Goal: Information Seeking & Learning: Learn about a topic

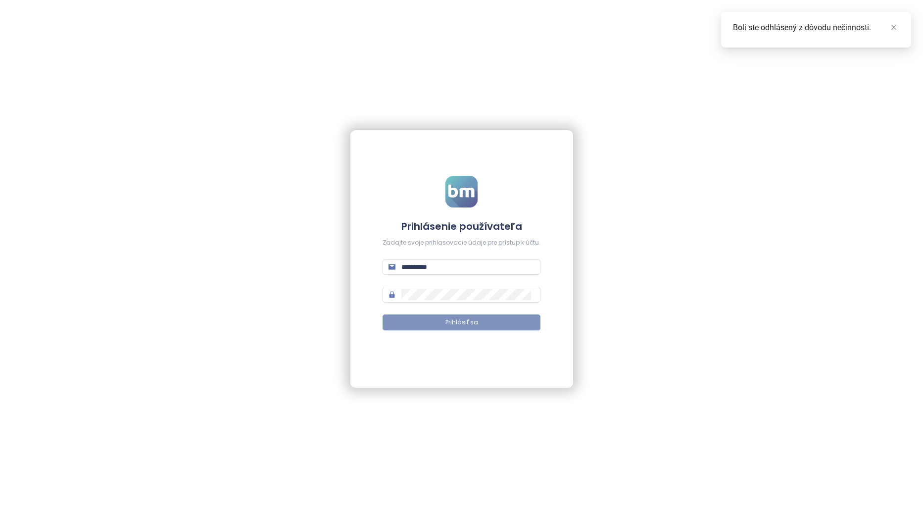
click at [460, 325] on span "Prihlásiť sa" at bounding box center [462, 322] width 33 height 9
click at [898, 29] on link at bounding box center [894, 27] width 11 height 11
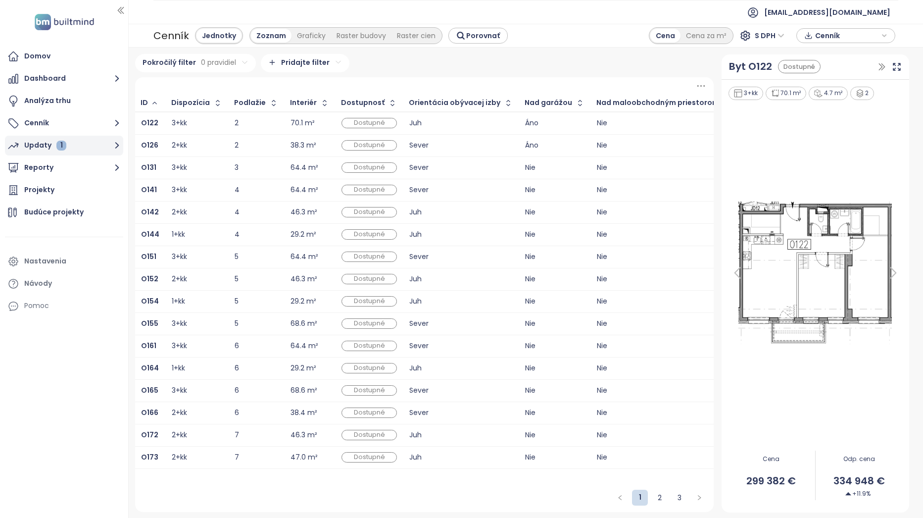
click at [113, 146] on icon "button" at bounding box center [117, 145] width 12 height 12
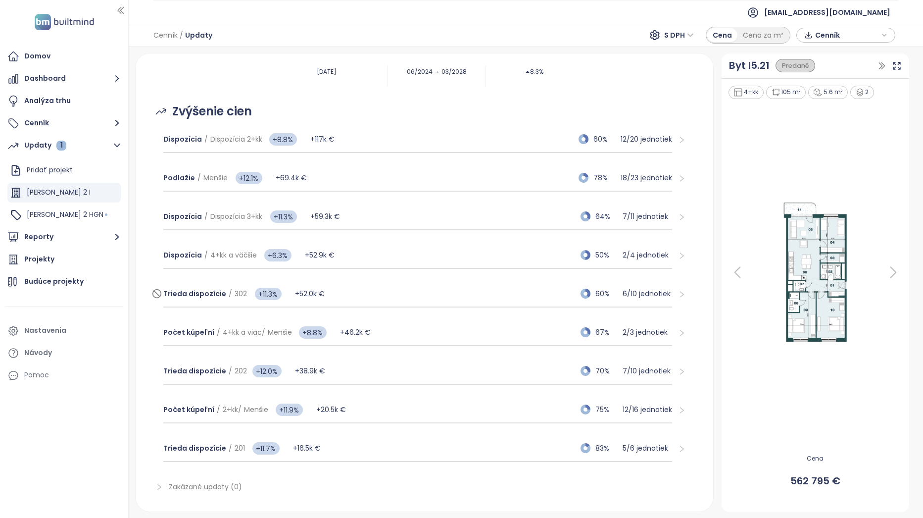
scroll to position [145, 0]
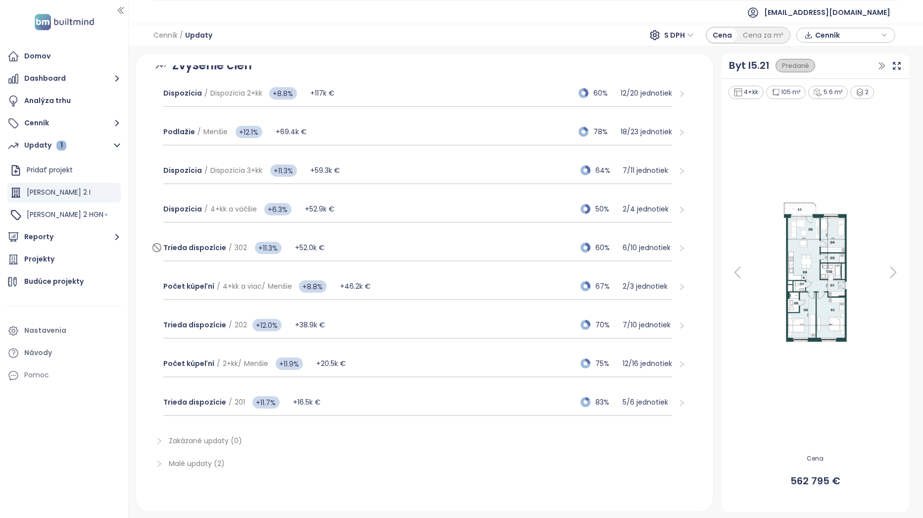
click at [429, 247] on div "Trieda dispozície / 302 +11.3% +52.0k € 60% 6 / 10 jednotiek" at bounding box center [417, 248] width 509 height 27
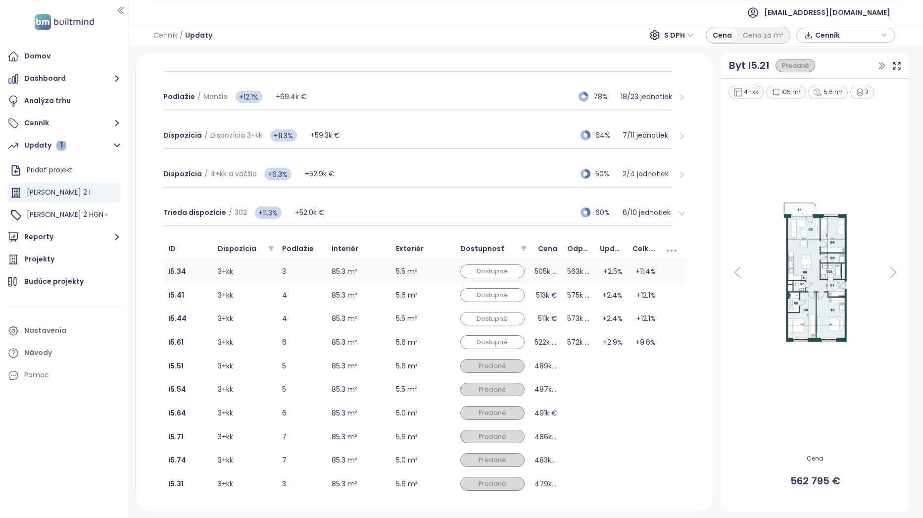
scroll to position [195, 0]
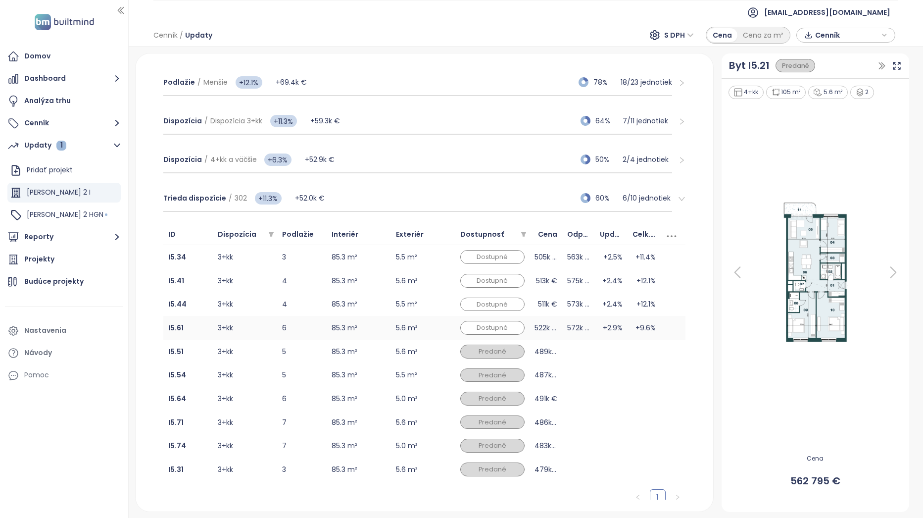
click at [602, 327] on td "+2.9%" at bounding box center [611, 328] width 33 height 24
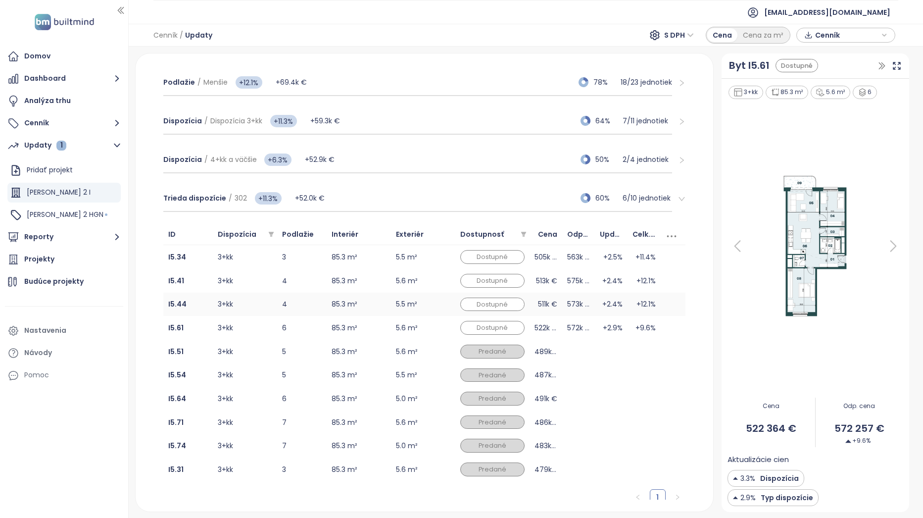
click at [595, 305] on td "+2.4%" at bounding box center [611, 305] width 33 height 24
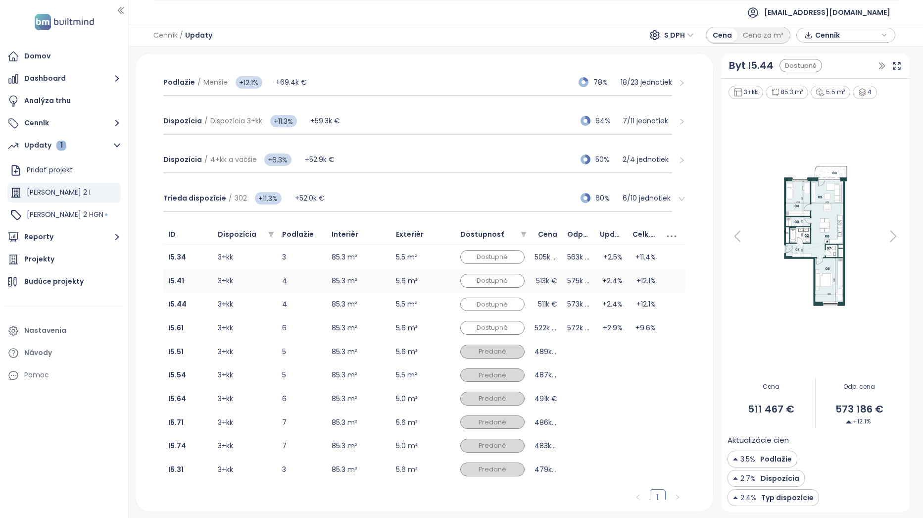
click at [602, 277] on td "+2.4%" at bounding box center [611, 281] width 33 height 24
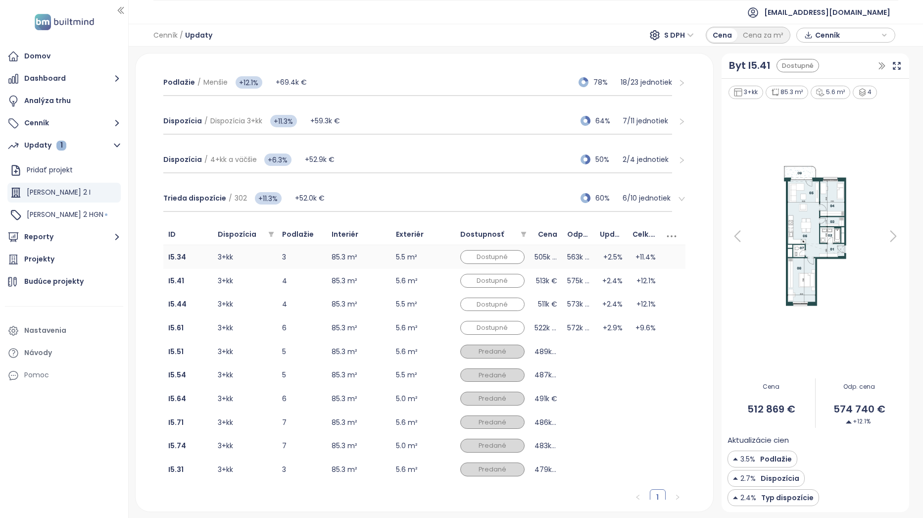
click at [610, 258] on td "+2.5%" at bounding box center [611, 257] width 33 height 24
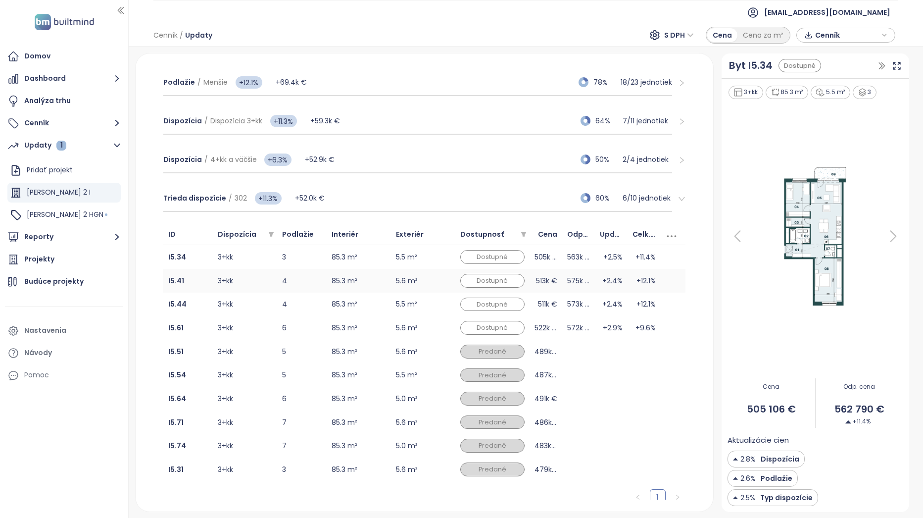
click at [597, 284] on td "+2.4%" at bounding box center [611, 281] width 33 height 24
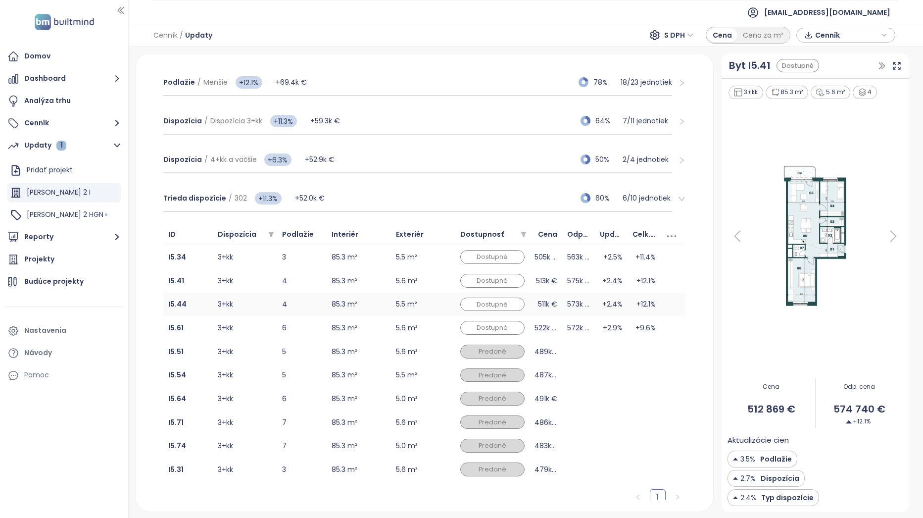
click at [595, 301] on td "+2.4%" at bounding box center [611, 305] width 33 height 24
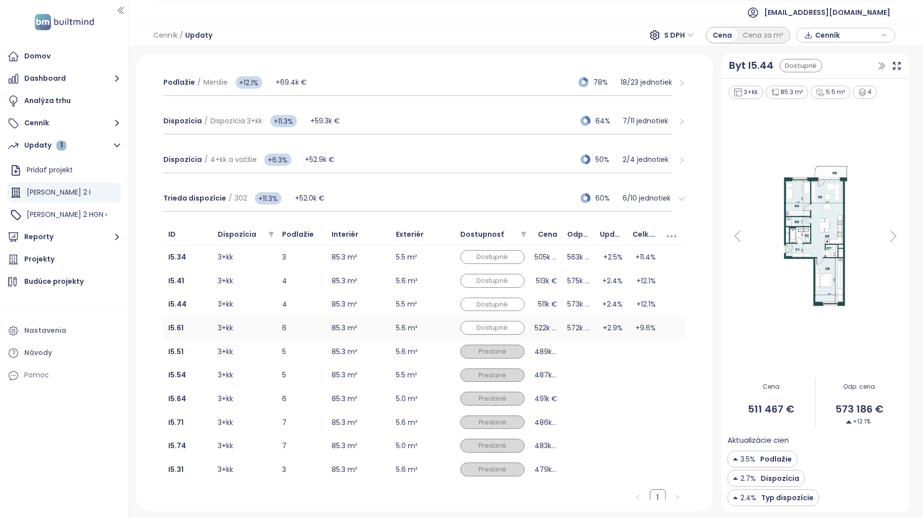
click at [595, 320] on td "+2.9%" at bounding box center [611, 328] width 33 height 24
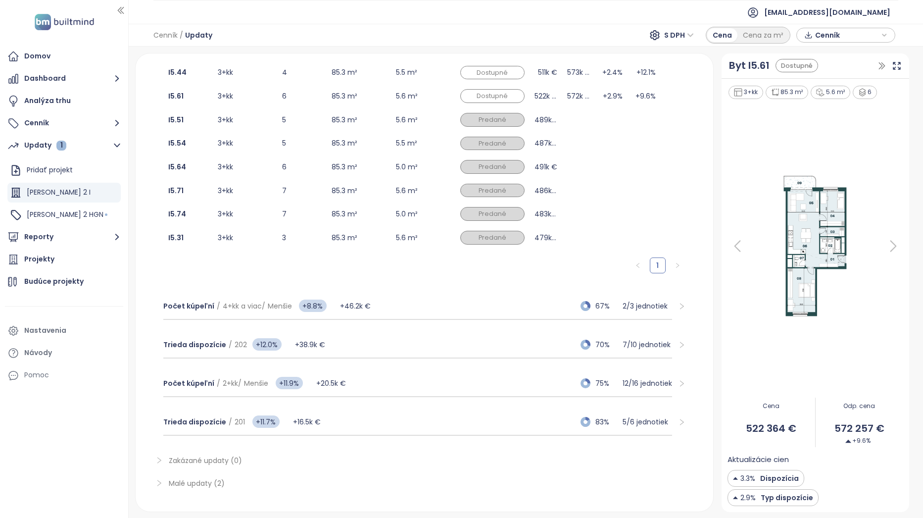
scroll to position [446, 0]
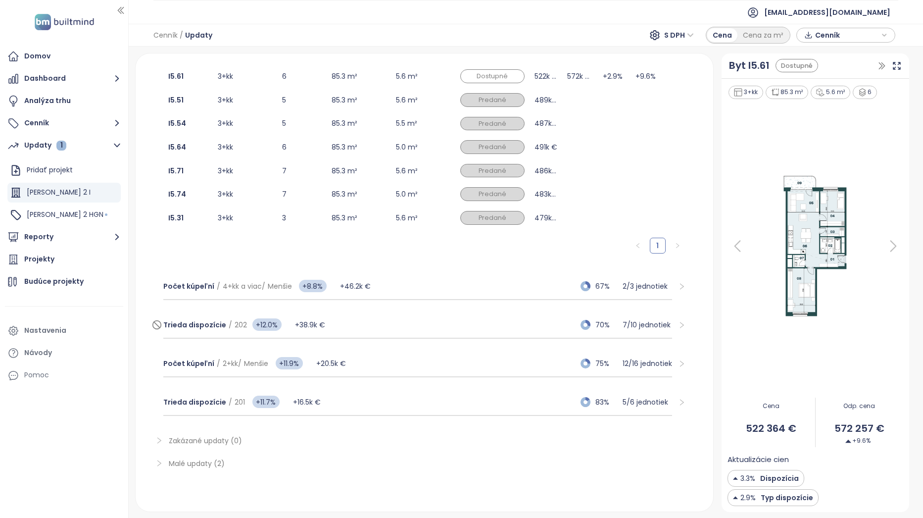
click at [422, 316] on div "Trieda dispozície / 202 +12.0% +38.9k € 70% 7 / 10 jednotiek" at bounding box center [417, 325] width 509 height 27
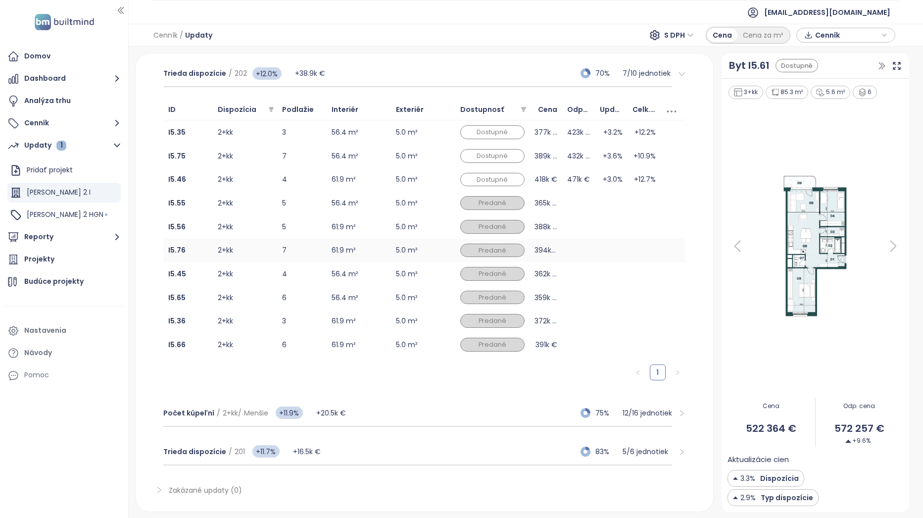
scroll to position [347, 0]
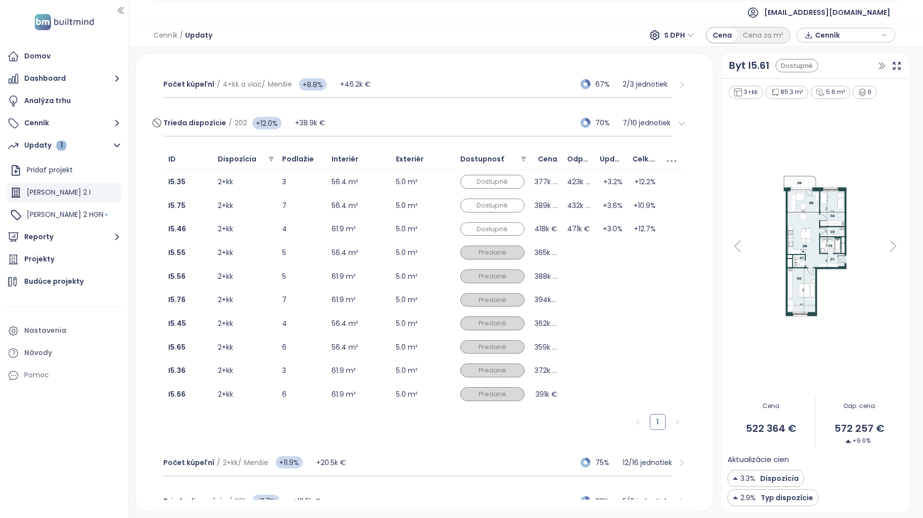
click at [457, 127] on div "Trieda dispozície / 202 +12.0% +38.9k € 70% 7 / 10 jednotiek" at bounding box center [417, 123] width 509 height 27
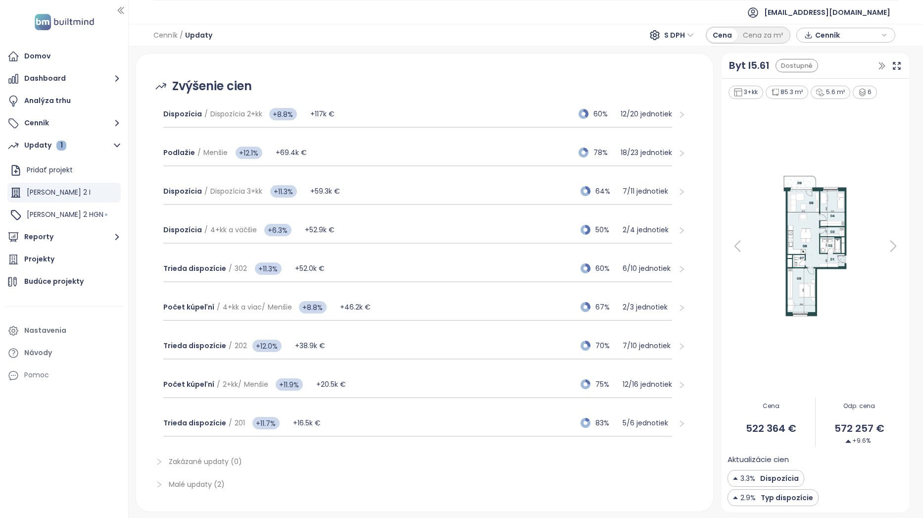
scroll to position [145, 0]
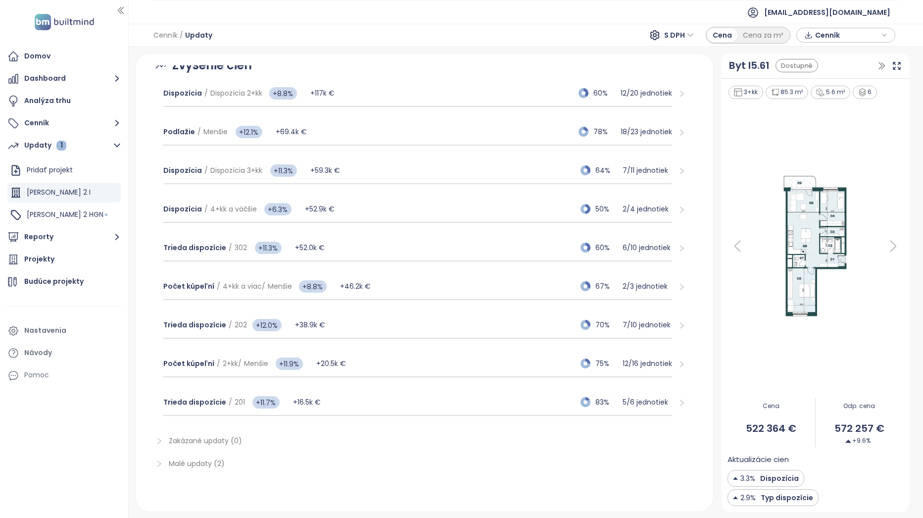
click at [205, 462] on span "Malé updaty (2)" at bounding box center [197, 463] width 56 height 10
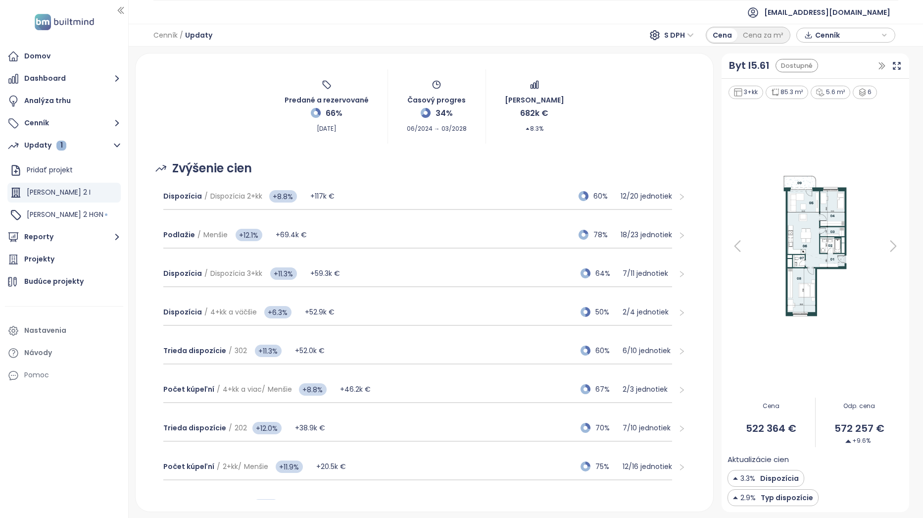
scroll to position [0, 0]
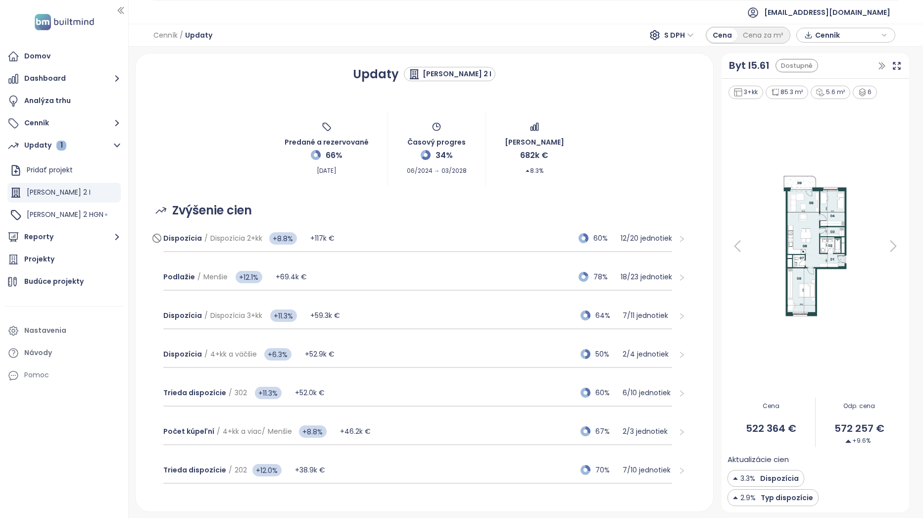
click at [503, 236] on div "Dispozícia / Dispozícia 2+kk +8.8% +117k € 60% 12 / 20 jednotiek" at bounding box center [417, 238] width 509 height 27
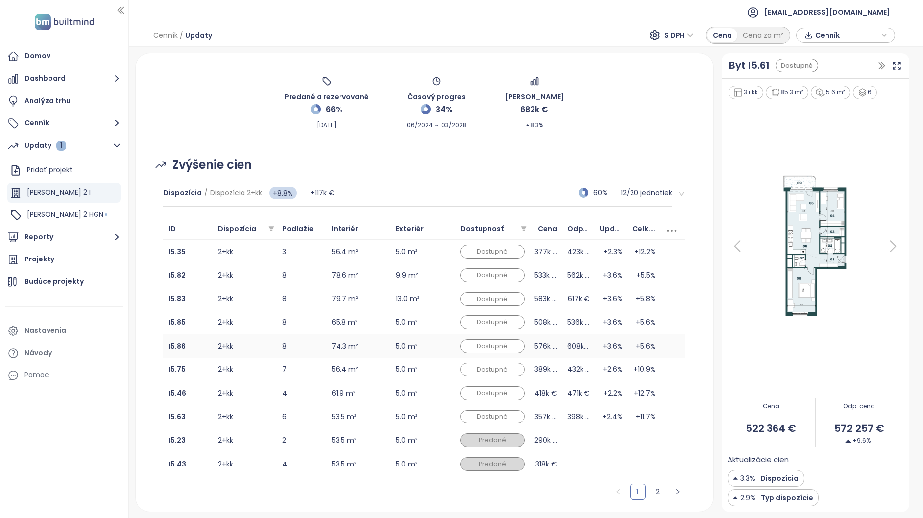
scroll to position [99, 0]
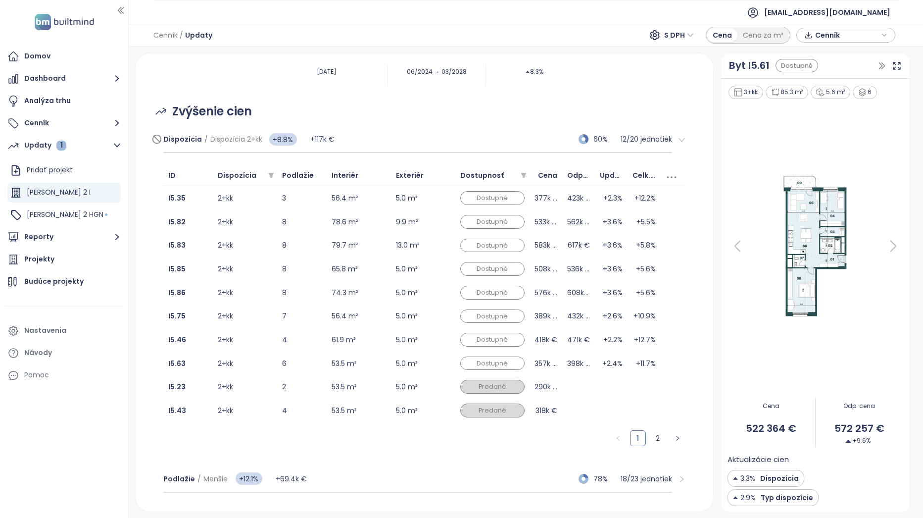
click at [405, 142] on div "Dispozícia / Dispozícia 2+kk +8.8% +117k € 60% 12 / 20 jednotiek" at bounding box center [417, 139] width 509 height 27
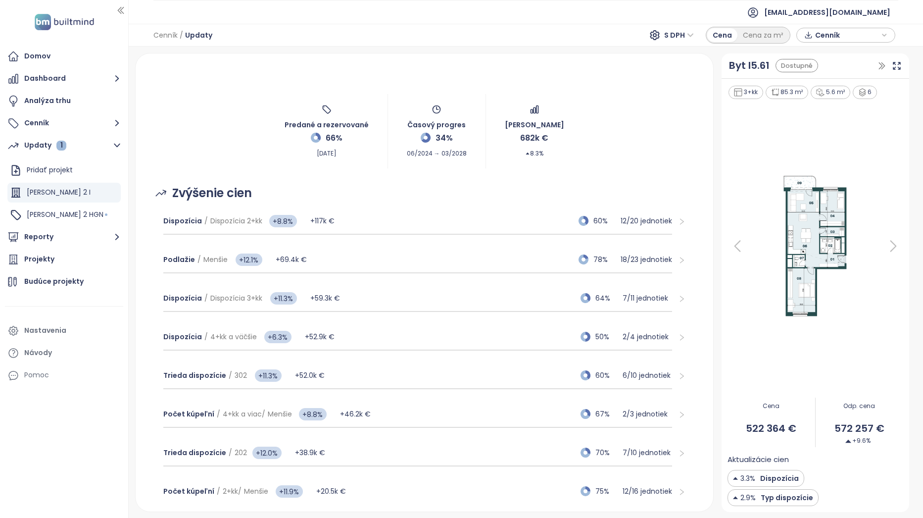
scroll to position [0, 0]
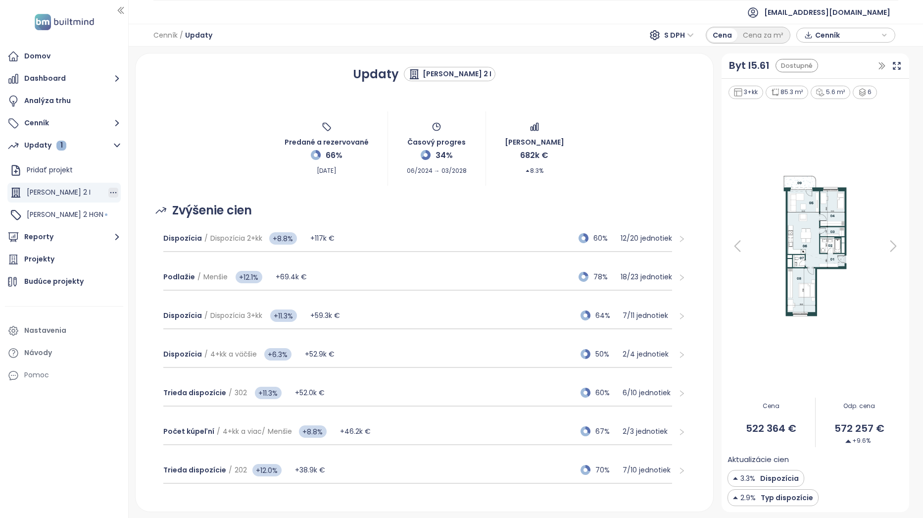
click at [111, 191] on icon "button" at bounding box center [113, 193] width 10 height 10
click at [276, 121] on div "Predané a rezervované 66% [DATE] Časový progres 34% 06/2024 → 03/2028 Zmena prí…" at bounding box center [425, 149] width 554 height 74
click at [82, 120] on button "Cenník" at bounding box center [64, 123] width 118 height 20
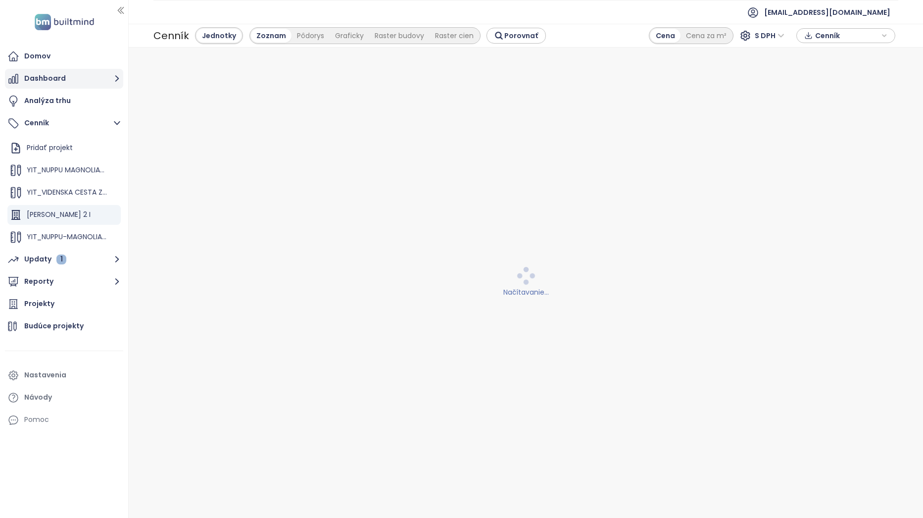
click at [67, 81] on button "Dashboard" at bounding box center [64, 79] width 118 height 20
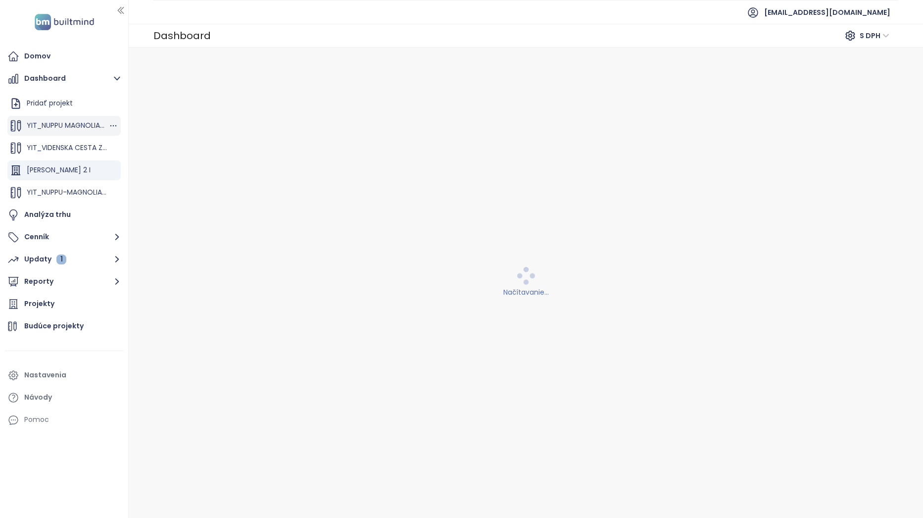
click at [64, 124] on span "YIT_NUPPU MAGNOLIA4_V3" at bounding box center [72, 125] width 91 height 10
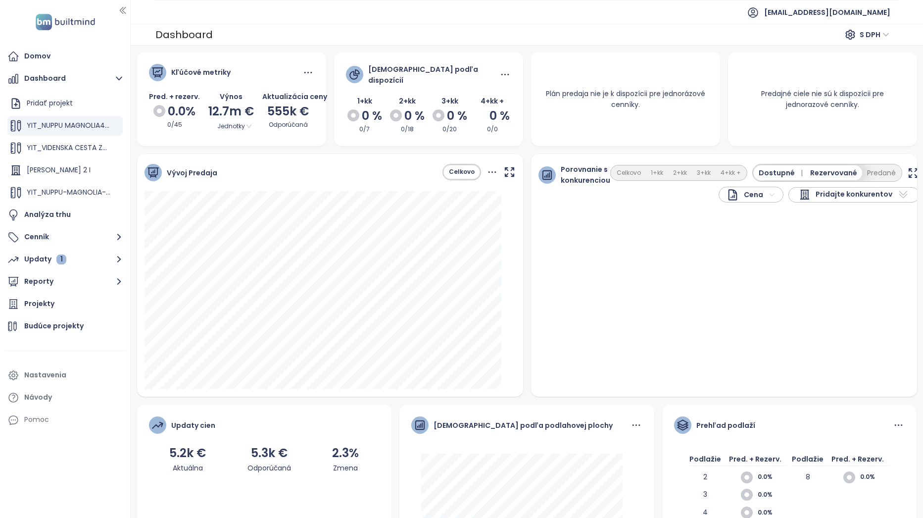
drag, startPoint x: 127, startPoint y: 125, endPoint x: 131, endPoint y: 153, distance: 28.5
click at [131, 153] on div at bounding box center [129, 259] width 5 height 518
click at [866, 172] on button "Predané" at bounding box center [881, 172] width 39 height 15
click at [654, 170] on button "1+kk" at bounding box center [657, 172] width 22 height 13
